Goal: Navigation & Orientation: Find specific page/section

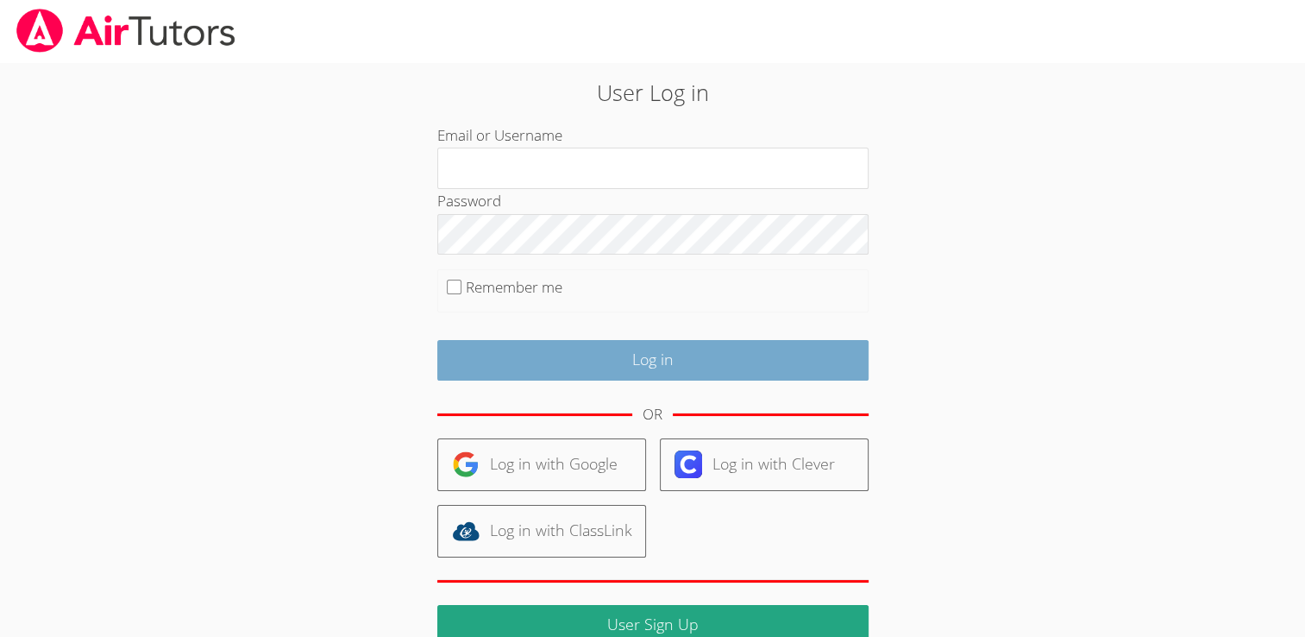
type input "[EMAIL_ADDRESS][DOMAIN_NAME]"
click at [644, 349] on input "Log in" at bounding box center [652, 360] width 431 height 41
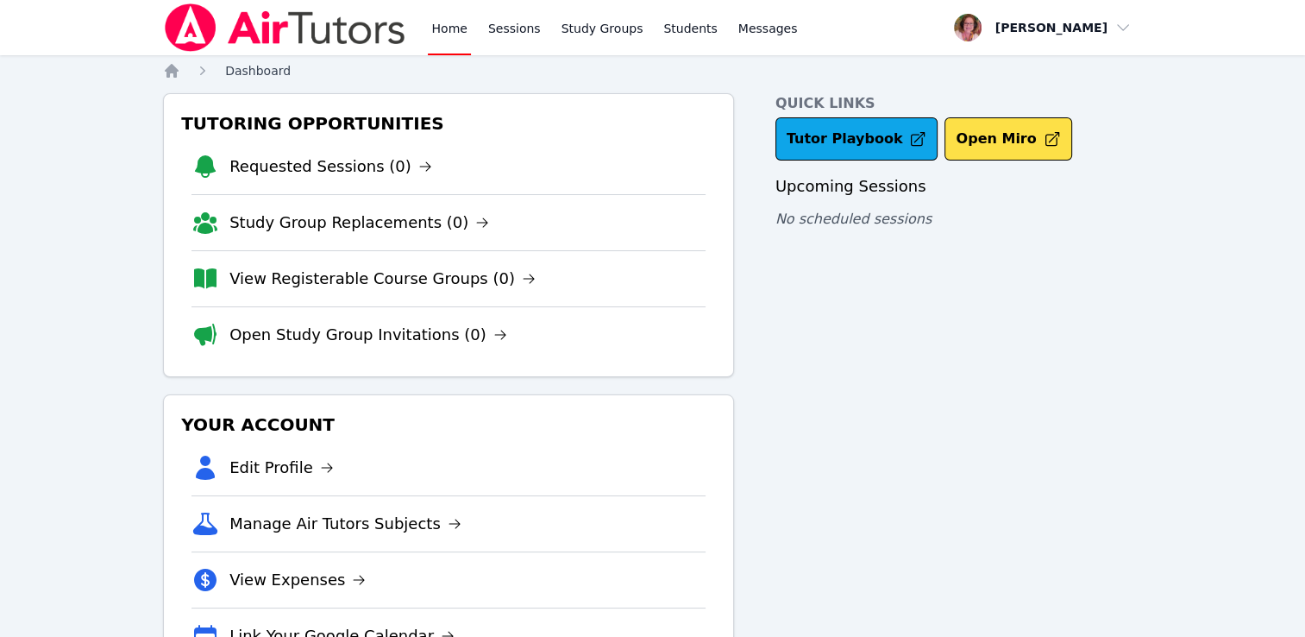
click at [273, 75] on span "Dashboard" at bounding box center [258, 71] width 66 height 14
click at [508, 23] on link "Sessions" at bounding box center [515, 27] width 60 height 55
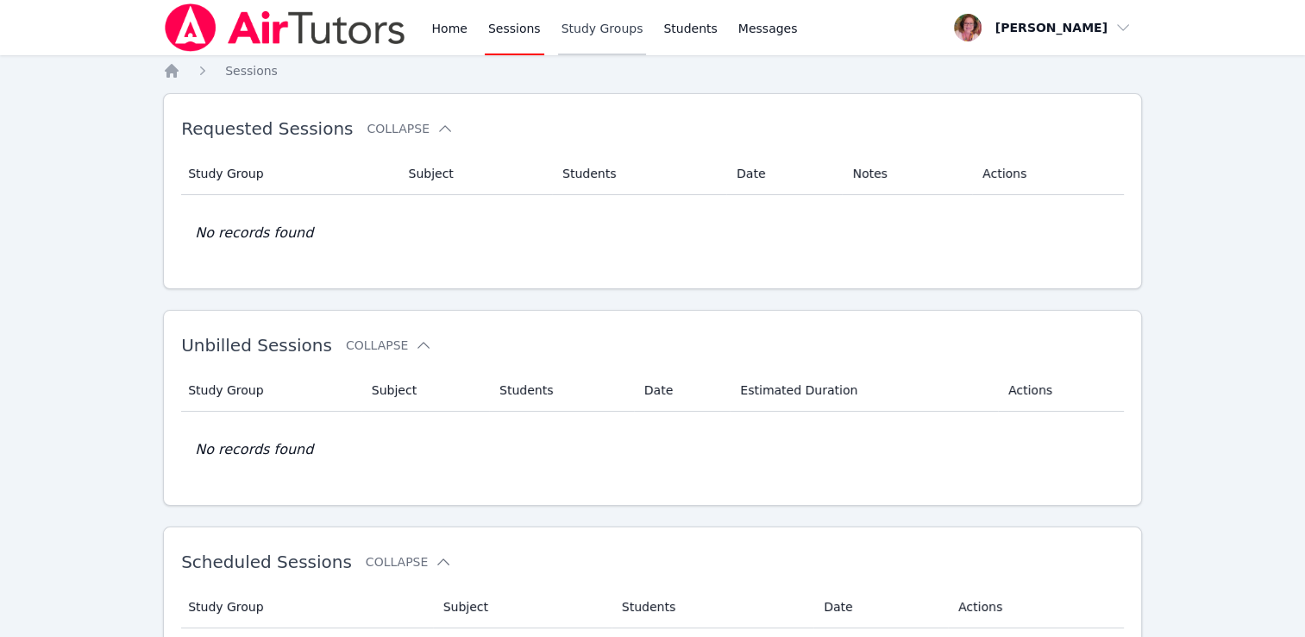
click at [571, 24] on link "Study Groups" at bounding box center [602, 27] width 89 height 55
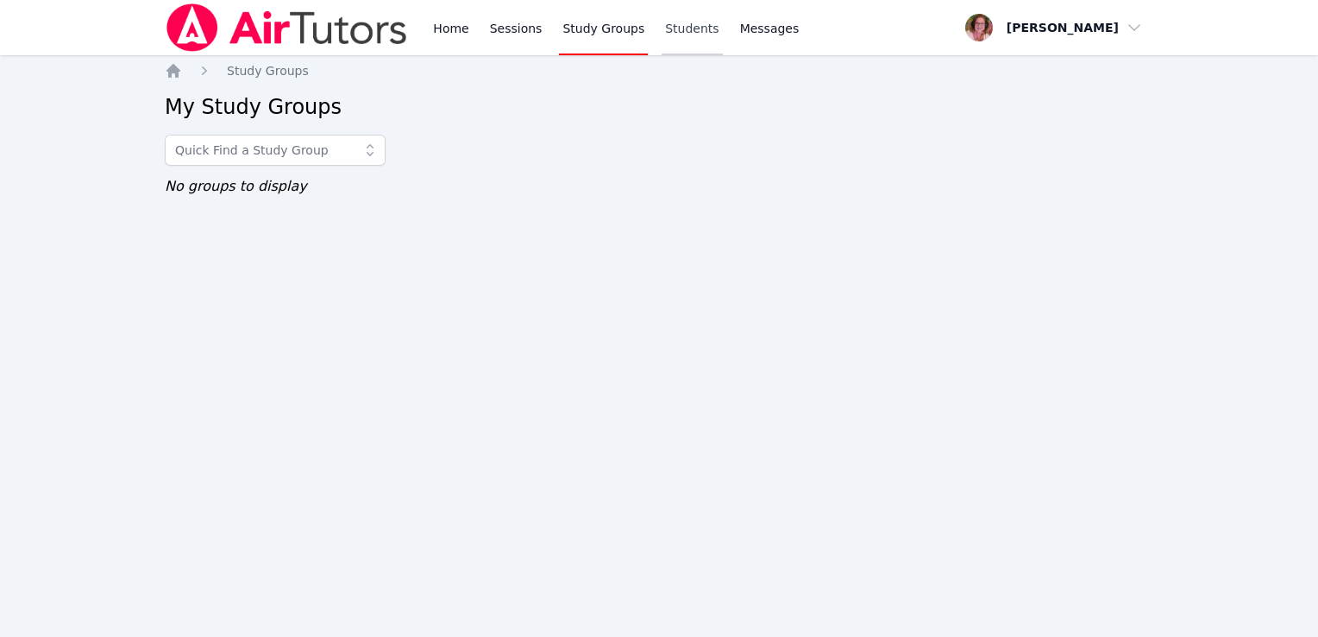
click at [666, 24] on link "Students" at bounding box center [692, 27] width 60 height 55
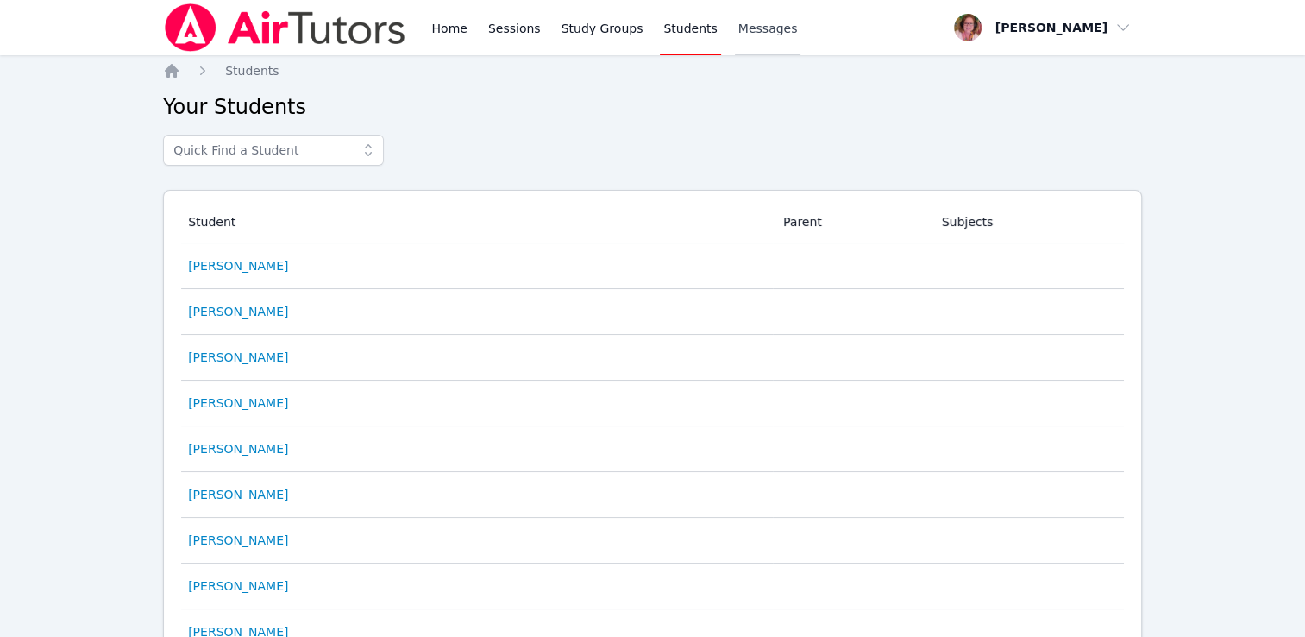
click at [741, 21] on span "Messages" at bounding box center [768, 28] width 60 height 17
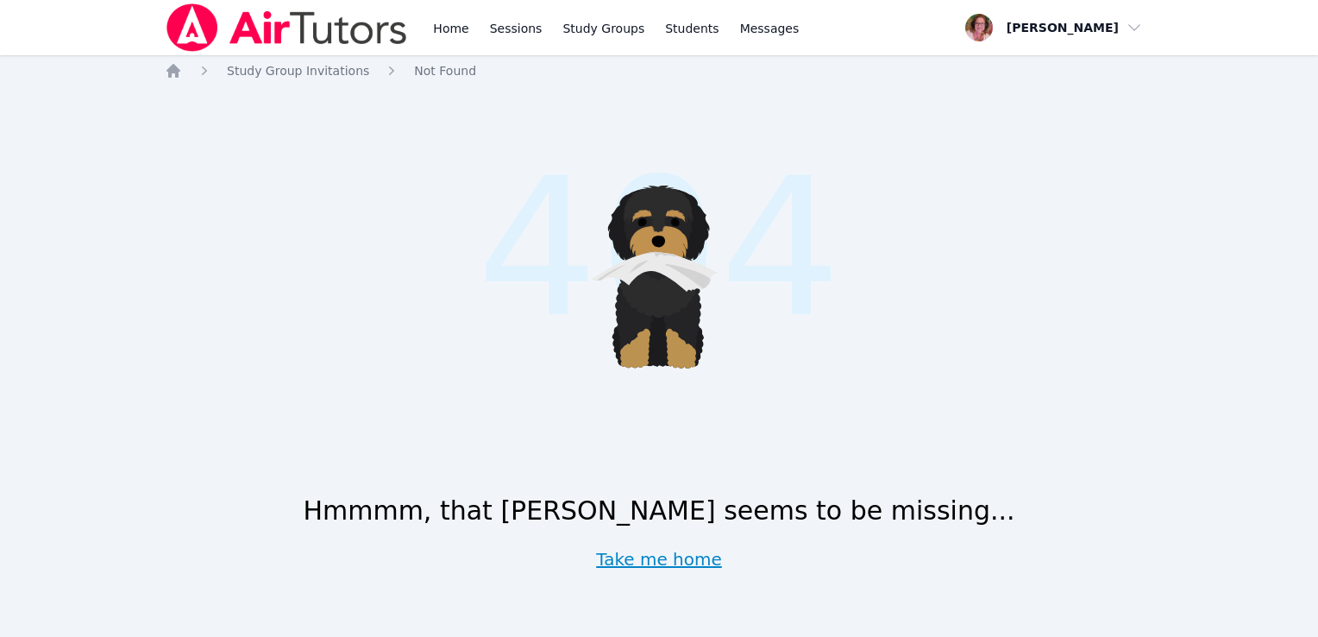
click at [693, 564] on link "Take me home" at bounding box center [659, 559] width 126 height 24
